Goal: Task Accomplishment & Management: Use online tool/utility

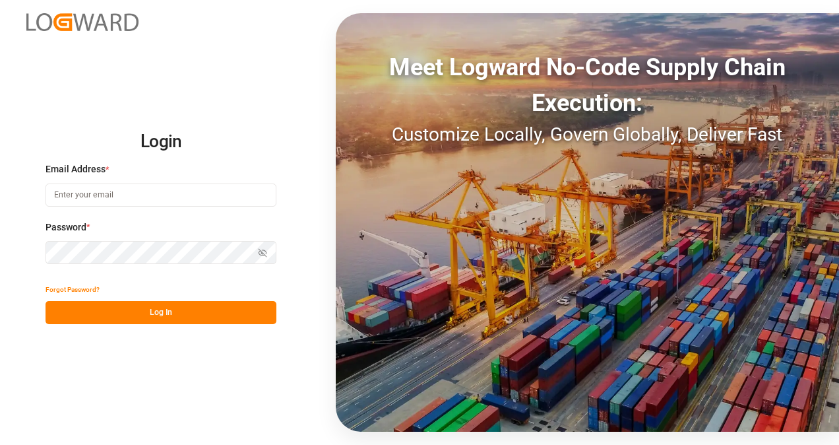
click at [103, 188] on input at bounding box center [161, 194] width 231 height 23
type input "[PERSON_NAME][EMAIL_ADDRESS][DOMAIN_NAME]"
click at [131, 308] on button "Log In" at bounding box center [161, 312] width 231 height 23
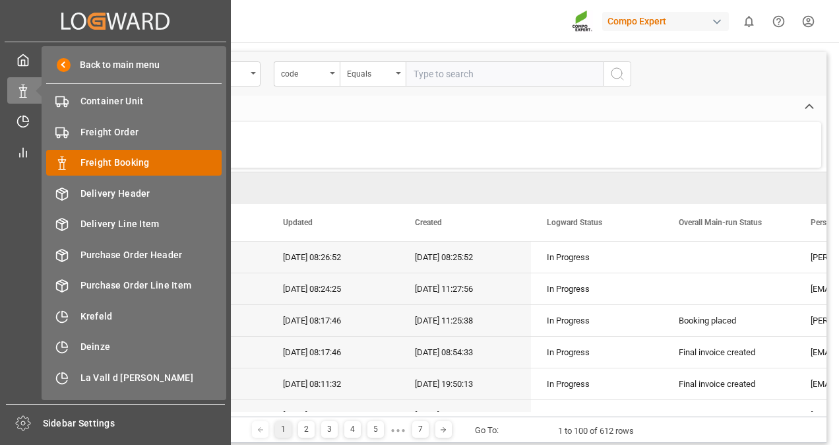
click at [119, 166] on span "Freight Booking" at bounding box center [151, 163] width 142 height 14
click at [115, 160] on span "Freight Booking" at bounding box center [151, 163] width 142 height 14
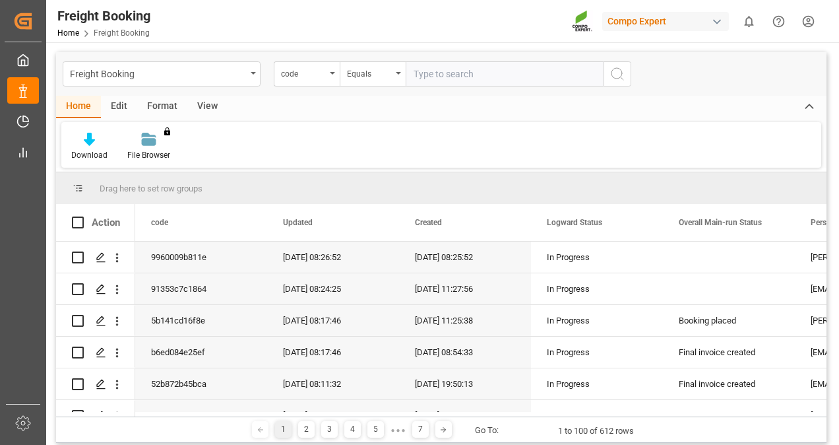
click at [202, 106] on div "View" at bounding box center [207, 107] width 40 height 22
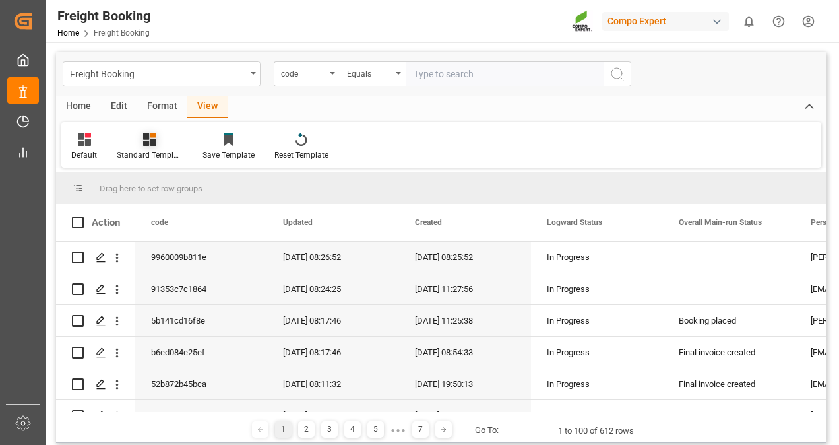
click at [157, 137] on div at bounding box center [150, 139] width 66 height 14
click at [166, 183] on div "Overview Countries" at bounding box center [184, 186] width 115 height 14
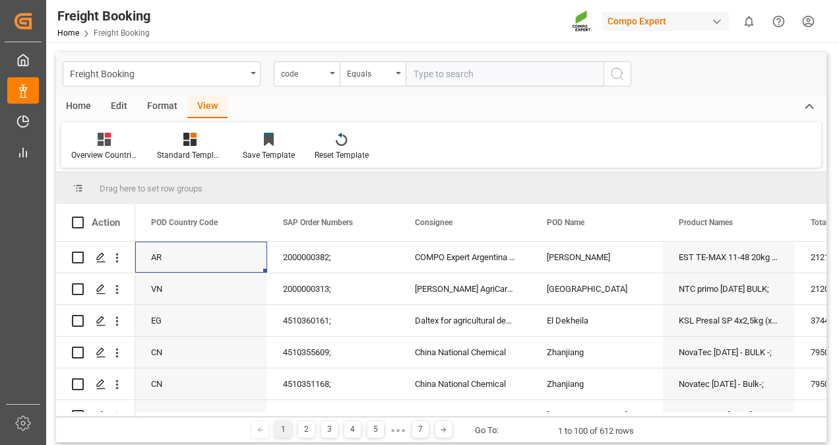
drag, startPoint x: 158, startPoint y: 257, endPoint x: 203, endPoint y: 181, distance: 88.7
click at [203, 181] on div "Drag here to set row groups Drag here to set column labels Action POD Country C…" at bounding box center [441, 294] width 770 height 244
drag, startPoint x: 159, startPoint y: 218, endPoint x: 174, endPoint y: 183, distance: 38.1
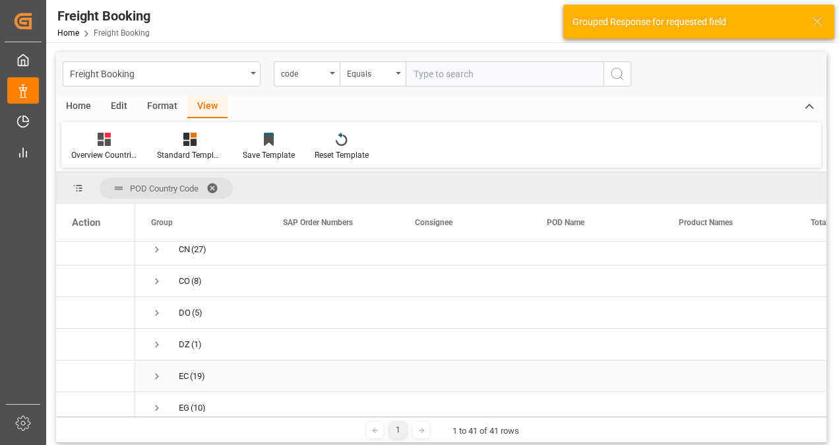
scroll to position [330, 0]
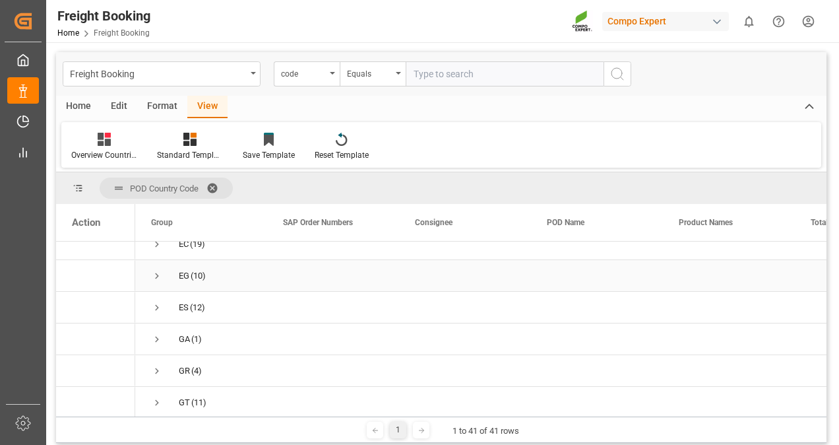
click at [191, 273] on span "(10)" at bounding box center [198, 276] width 15 height 30
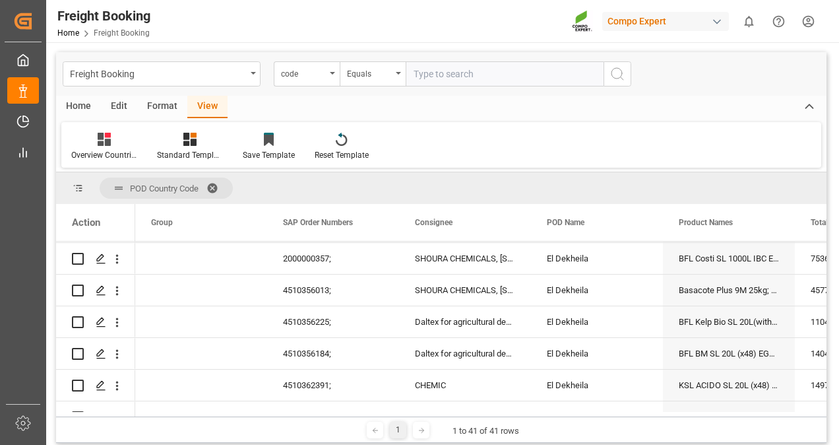
scroll to position [462, 0]
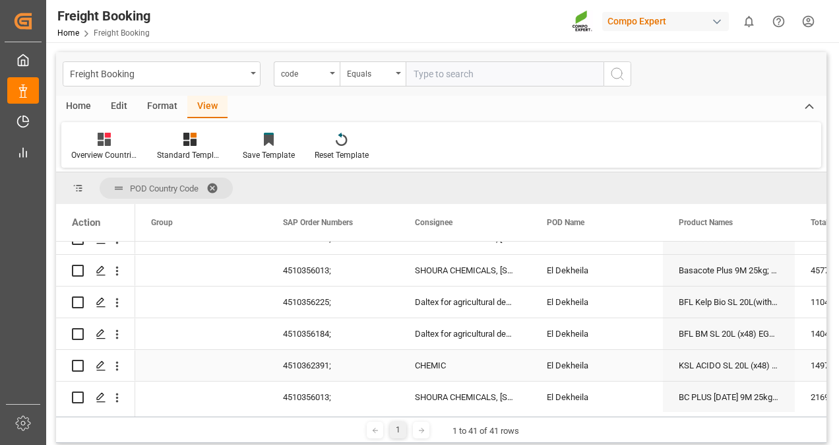
click at [79, 363] on input "Press Space to toggle row selection (unchecked)" at bounding box center [78, 365] width 12 height 12
checkbox input "true"
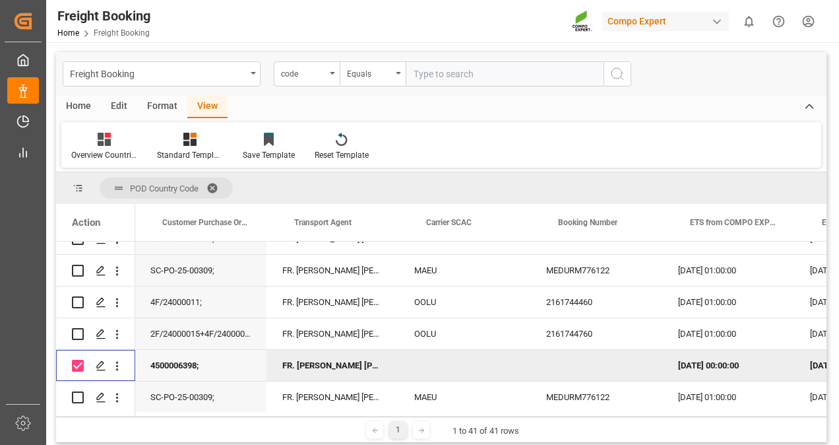
scroll to position [0, 811]
